Goal: Submit feedback/report problem

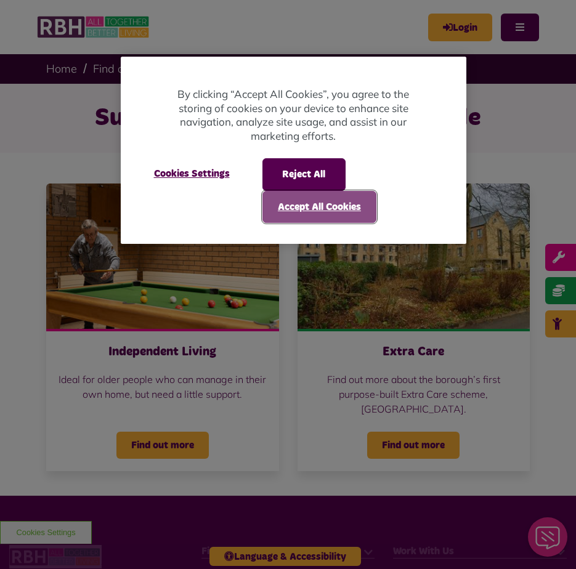
click at [305, 199] on button "Accept All Cookies" at bounding box center [319, 207] width 114 height 32
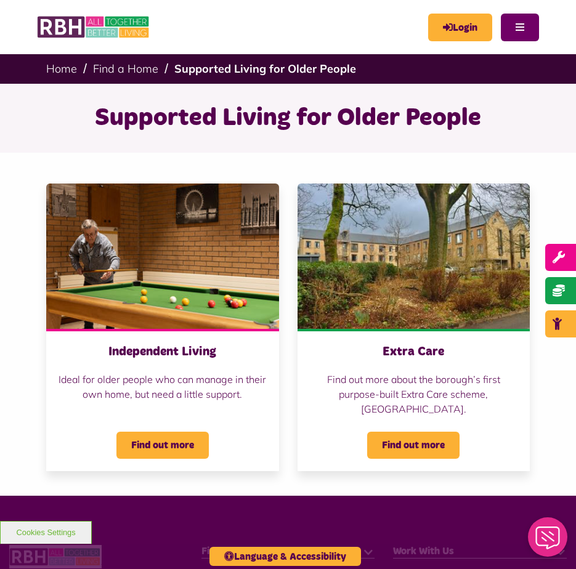
click at [519, 32] on button "Menu" at bounding box center [520, 28] width 38 height 28
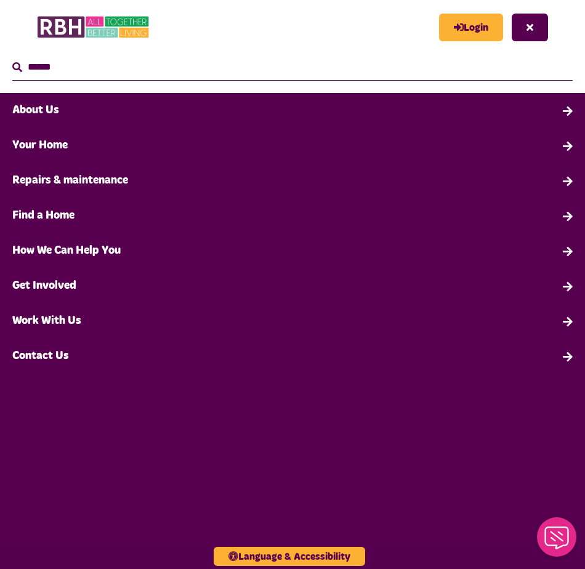
click at [31, 368] on link "Contact Us" at bounding box center [292, 356] width 585 height 35
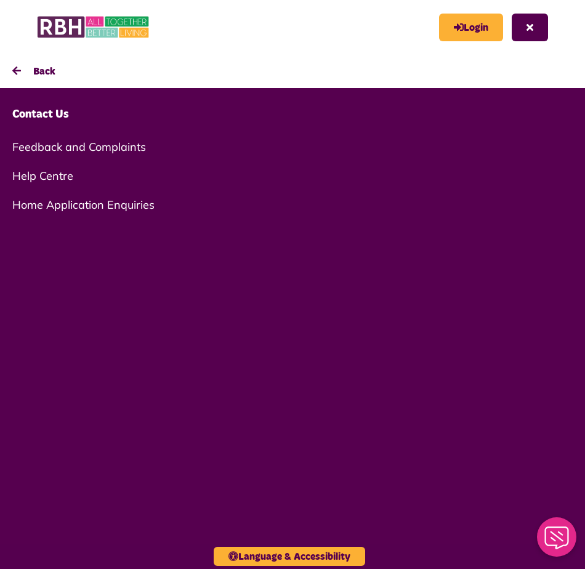
click at [47, 139] on link "Feedback and Complaints" at bounding box center [292, 146] width 585 height 29
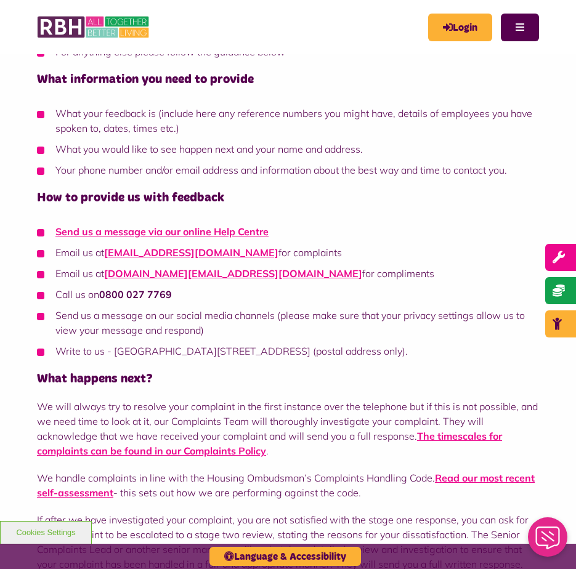
scroll to position [308, 0]
